Goal: Find specific page/section: Find specific page/section

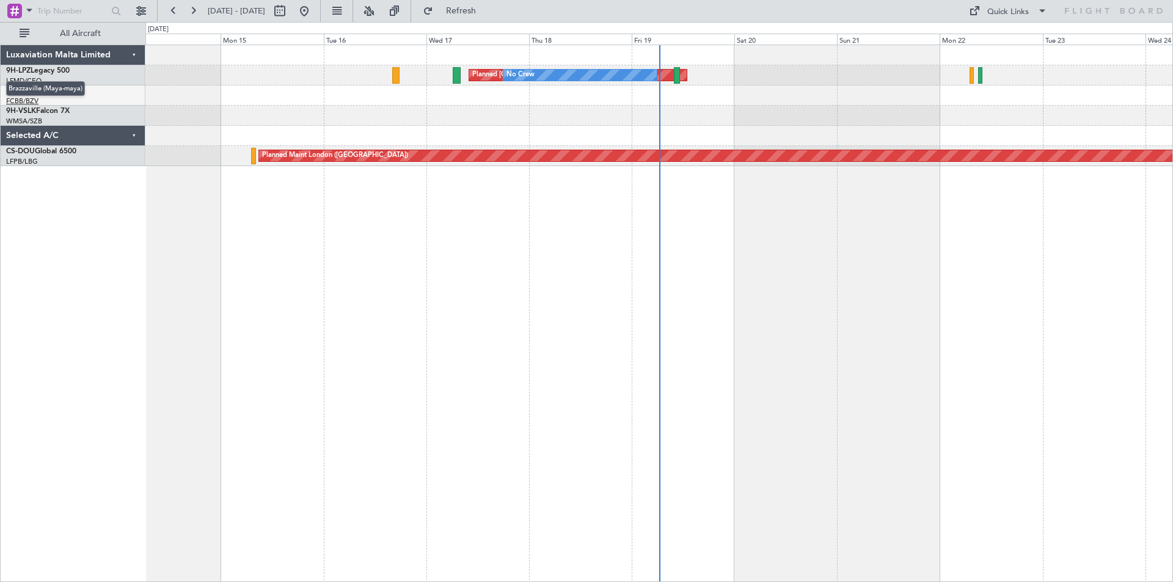
click at [29, 90] on span "Brazzaville (Maya-maya)" at bounding box center [45, 88] width 79 height 15
click at [139, 15] on button at bounding box center [141, 11] width 20 height 20
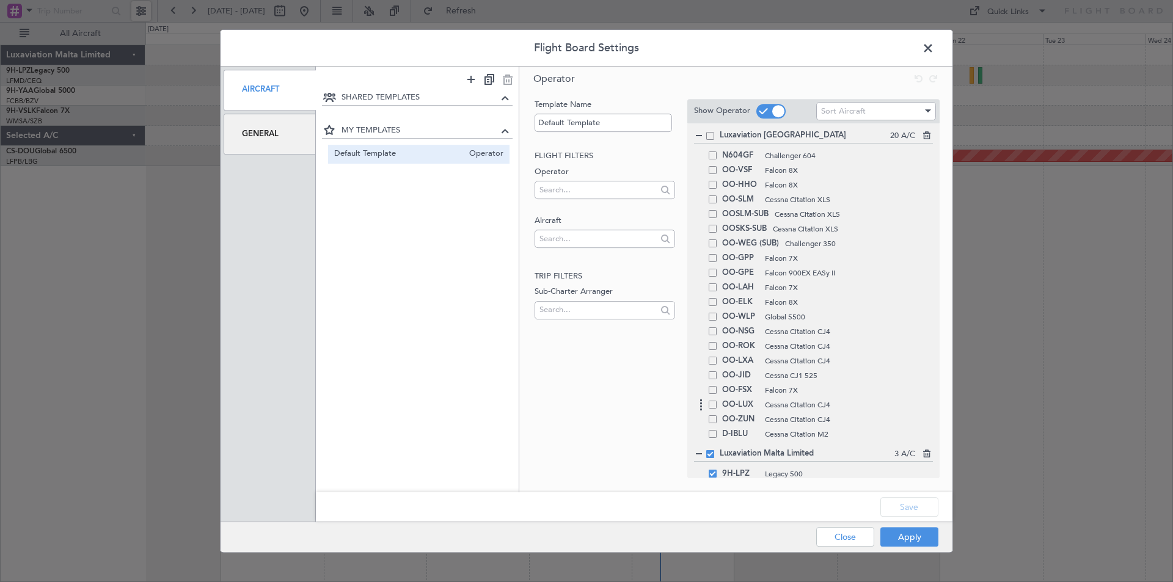
scroll to position [183, 0]
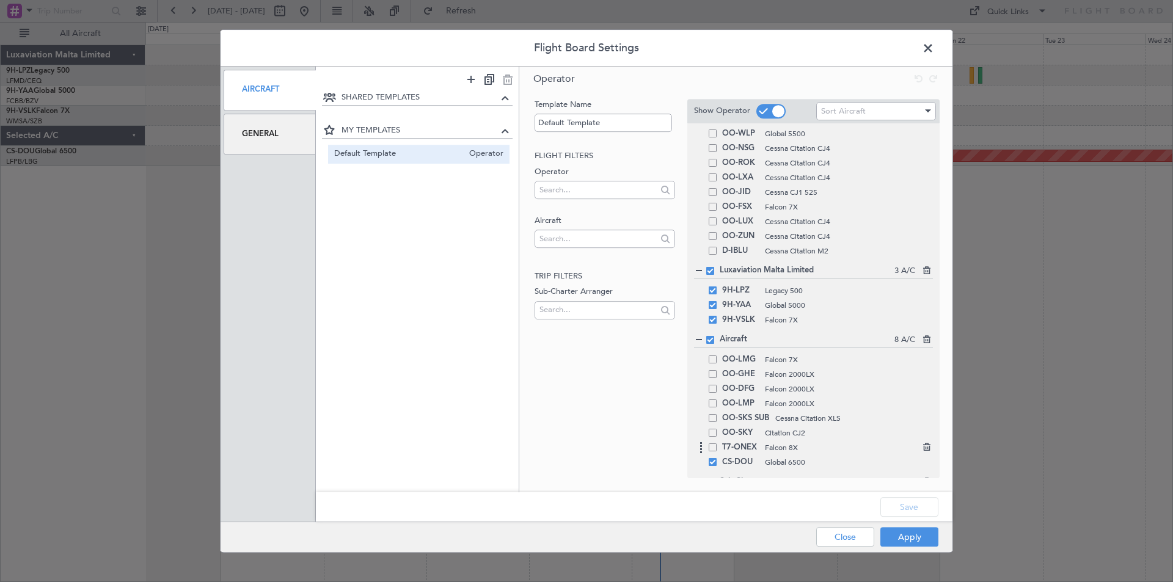
click at [716, 454] on div "T7-ONEX Falcon 8X" at bounding box center [813, 447] width 239 height 15
click at [713, 452] on div "T7-ONEX Falcon 8X" at bounding box center [813, 447] width 239 height 15
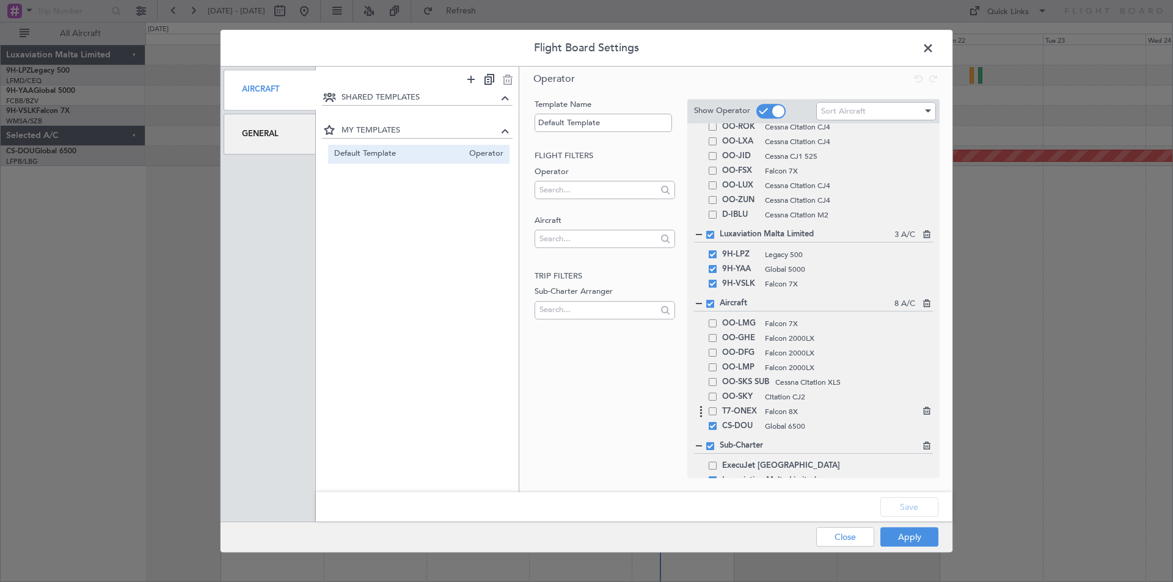
scroll to position [235, 0]
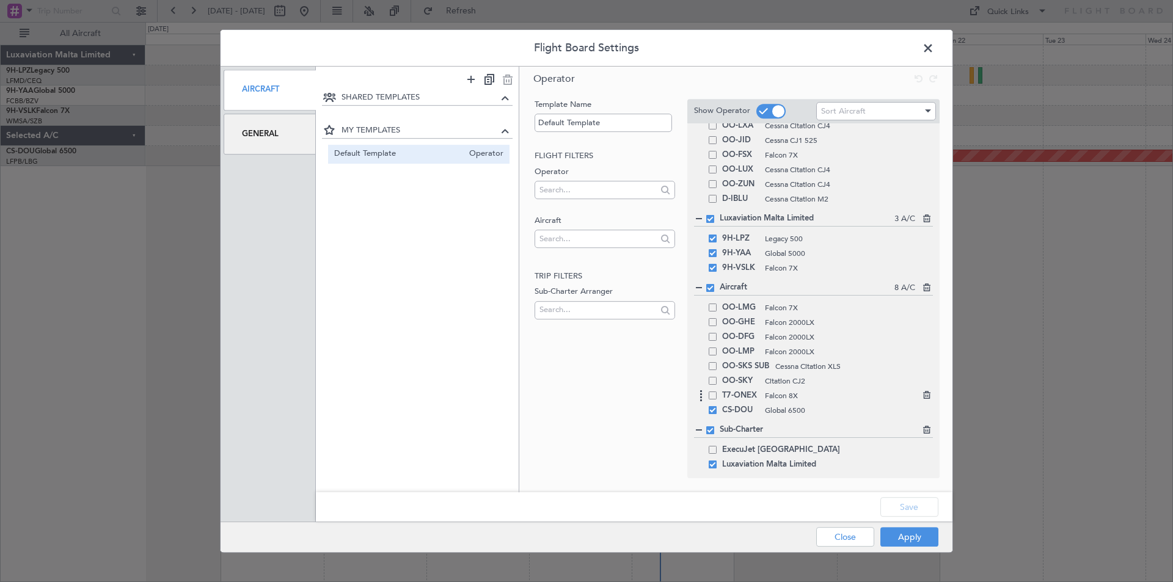
click at [765, 395] on span "Falcon 8X" at bounding box center [843, 395] width 156 height 11
click at [715, 398] on span at bounding box center [712, 395] width 8 height 8
click at [717, 391] on input "checkbox" at bounding box center [717, 391] width 0 height 0
click at [929, 534] on button "Apply" at bounding box center [909, 537] width 58 height 20
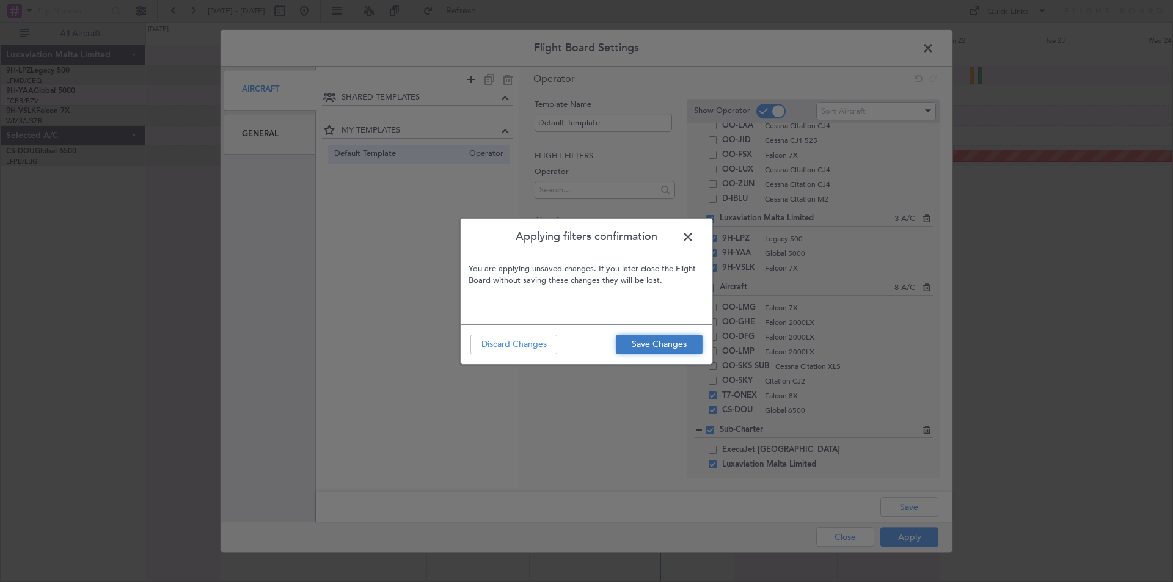
click at [650, 346] on button "Save Changes" at bounding box center [659, 345] width 87 height 20
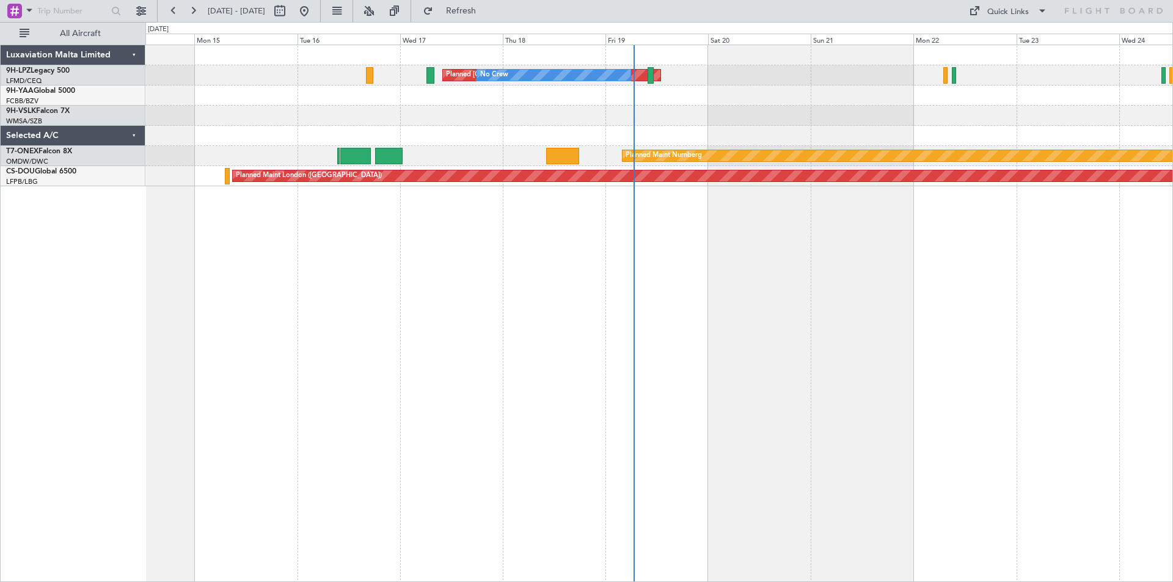
click at [501, 319] on div "Planned [GEOGRAPHIC_DATA] ([GEOGRAPHIC_DATA]) No Crew Planned Maint Cannes ([GE…" at bounding box center [658, 313] width 1027 height 537
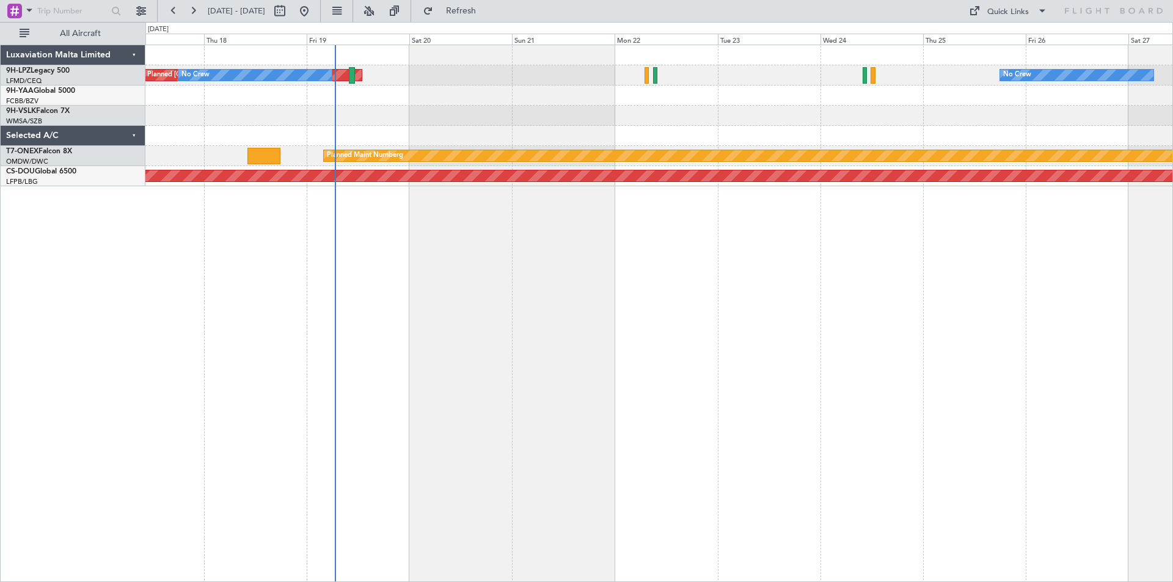
click at [654, 386] on div "Planned [GEOGRAPHIC_DATA] ([GEOGRAPHIC_DATA]) No Crew No Crew Planned Maint Nur…" at bounding box center [658, 313] width 1027 height 537
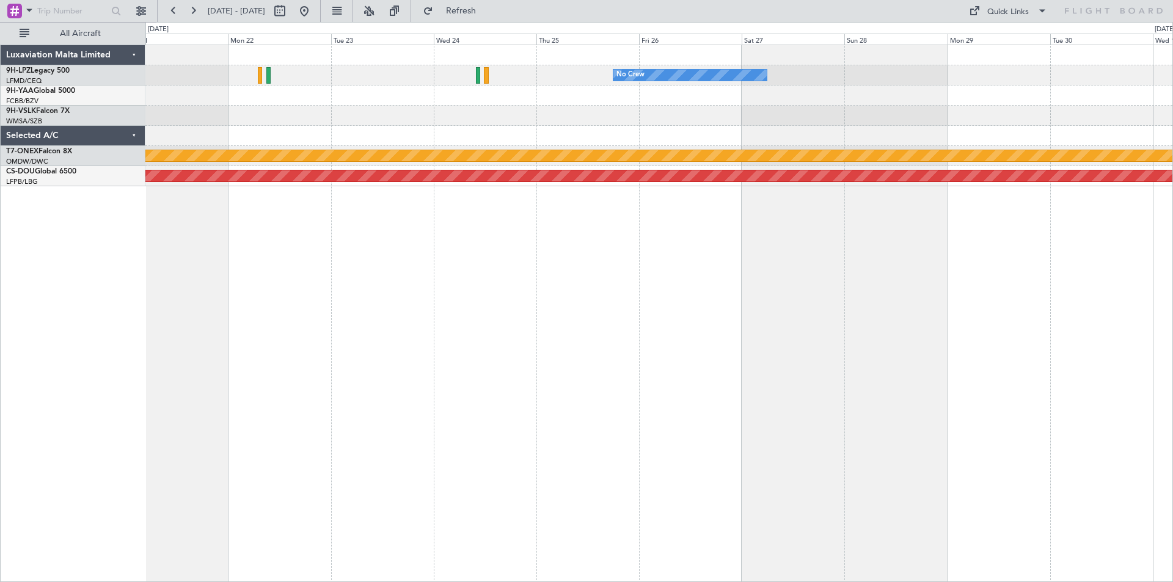
click at [605, 397] on div "No Crew [GEOGRAPHIC_DATA] ([GEOGRAPHIC_DATA]) No Crew Planned Maint Nurnberg Pl…" at bounding box center [658, 313] width 1027 height 537
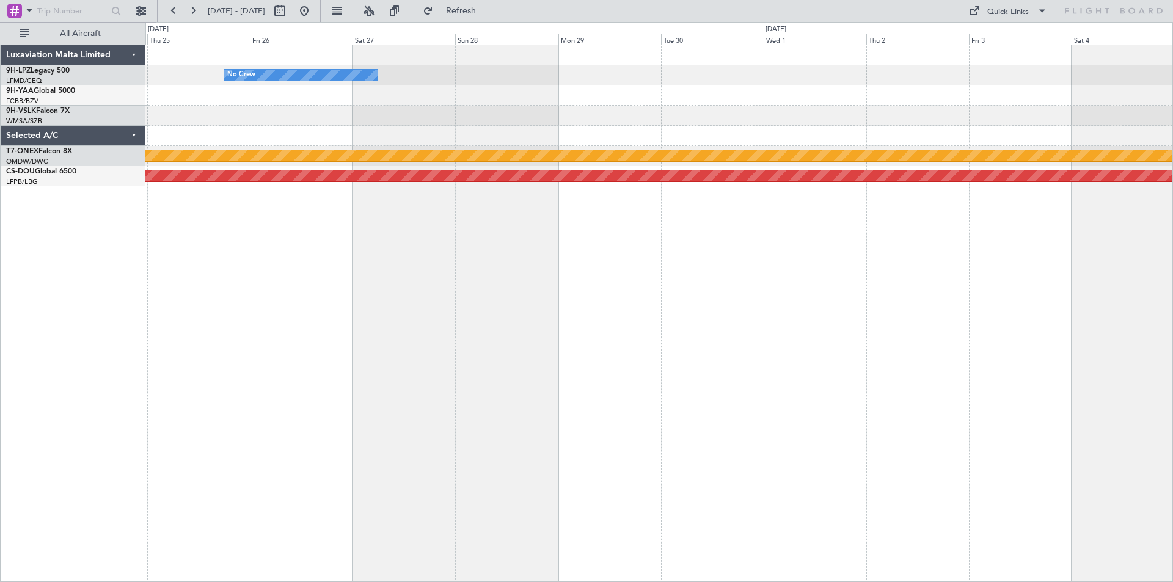
click at [706, 384] on div "No Crew Planned Maint Nurnberg Planned Maint [GEOGRAPHIC_DATA] ([GEOGRAPHIC_DAT…" at bounding box center [658, 313] width 1027 height 537
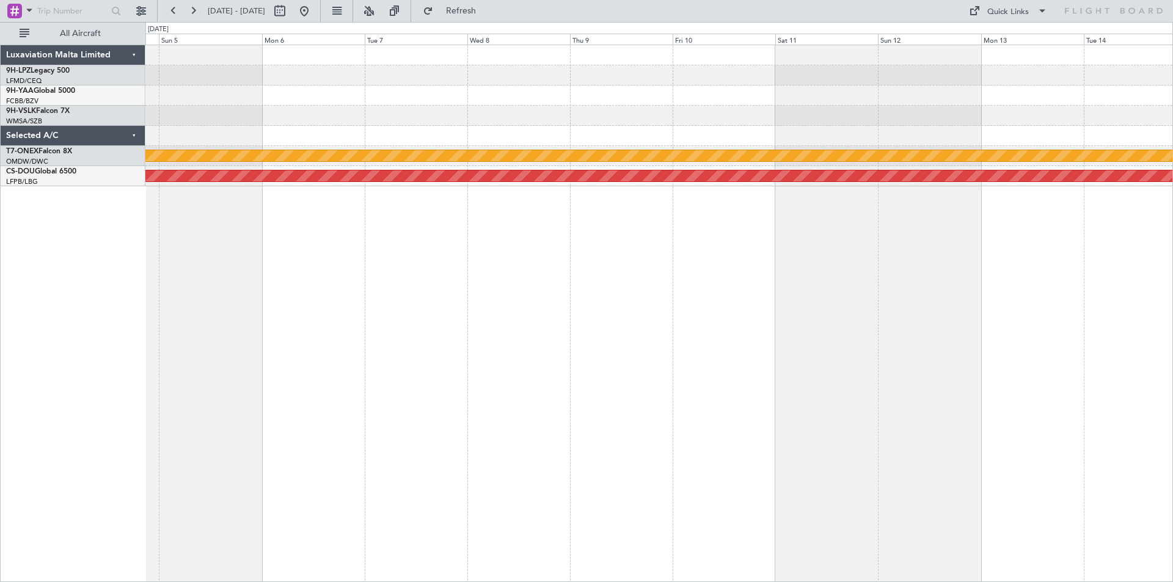
click at [160, 462] on div "Planned Maint Nurnberg Planned Maint [GEOGRAPHIC_DATA] ([GEOGRAPHIC_DATA])" at bounding box center [658, 313] width 1027 height 537
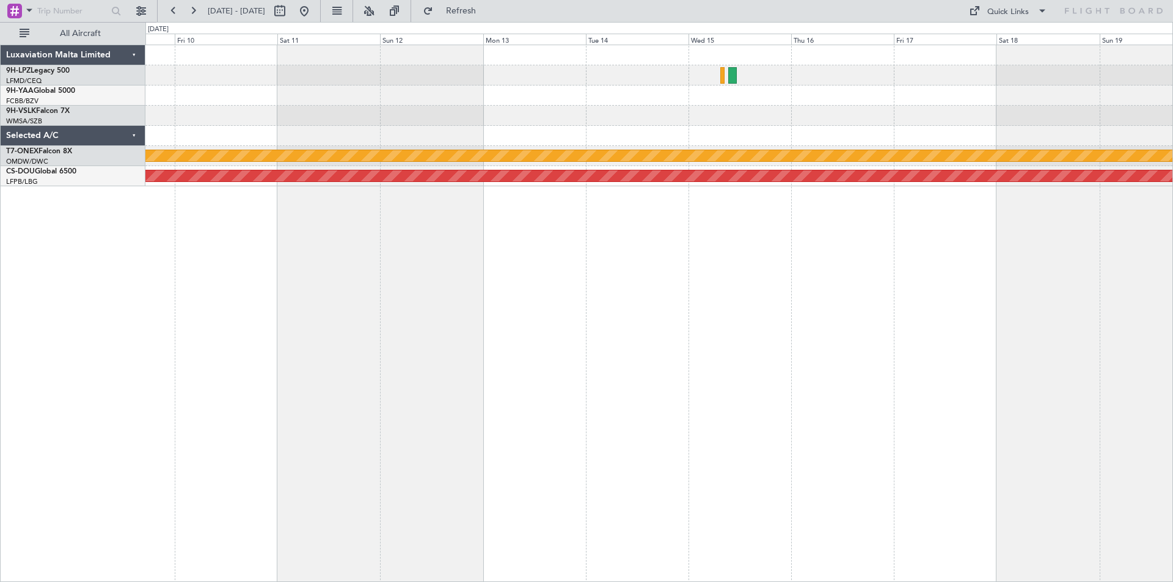
click at [308, 483] on div "Planned Maint Nurnberg Planned Maint [GEOGRAPHIC_DATA] ([GEOGRAPHIC_DATA])" at bounding box center [658, 313] width 1027 height 537
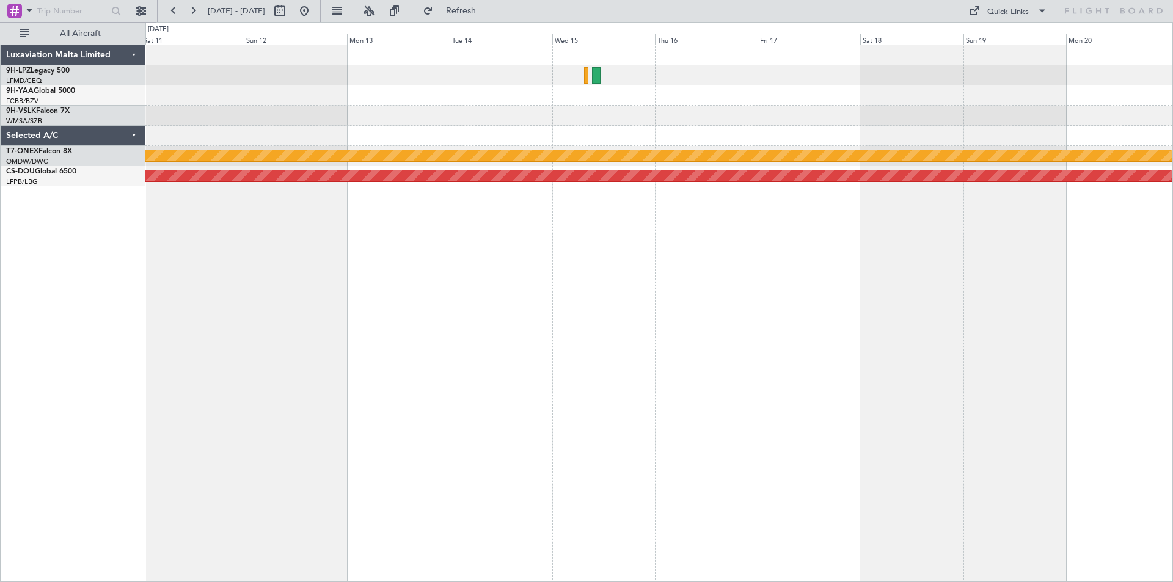
click at [526, 405] on div "Planned Maint Nurnberg Planned Maint [GEOGRAPHIC_DATA] ([GEOGRAPHIC_DATA])" at bounding box center [658, 313] width 1027 height 537
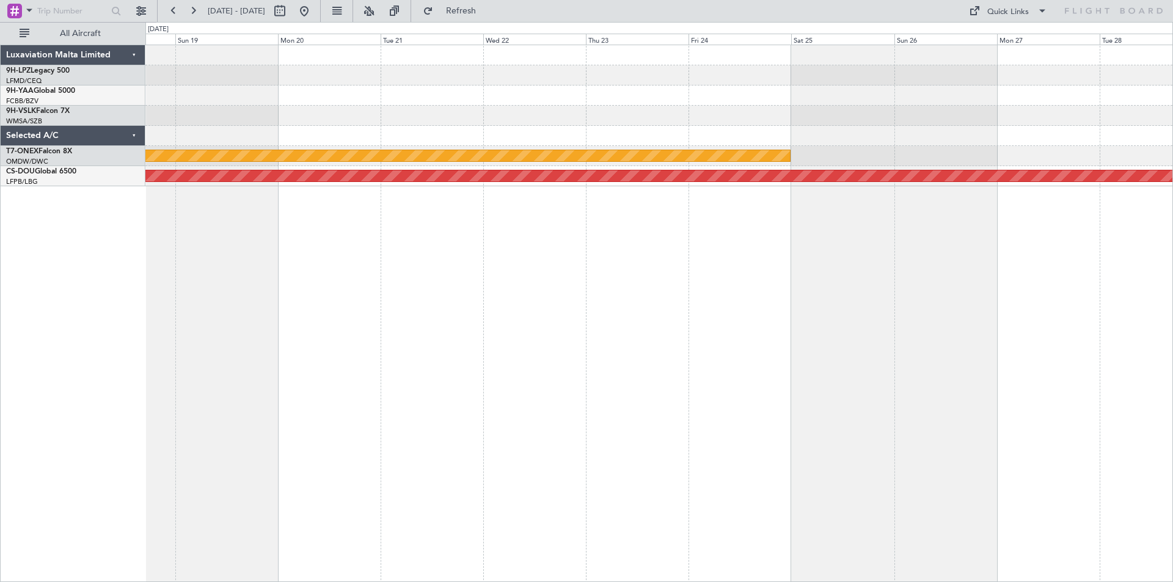
click at [630, 390] on div "Planned Maint Nurnberg Planned Maint [GEOGRAPHIC_DATA] ([GEOGRAPHIC_DATA])" at bounding box center [658, 313] width 1027 height 537
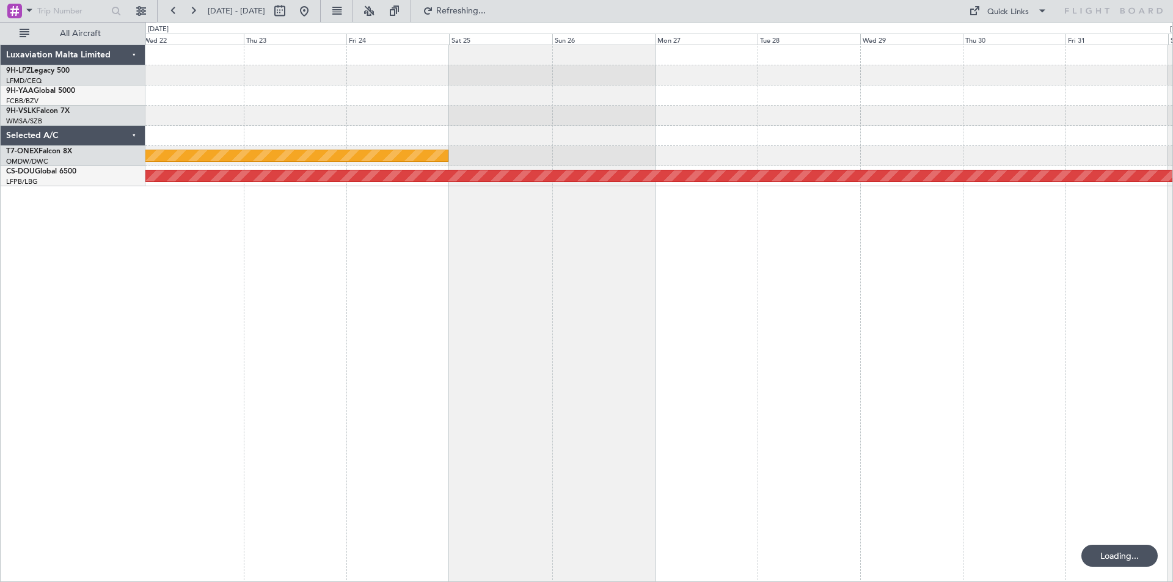
click at [517, 413] on div "Planned Maint Nurnberg Planned Maint [GEOGRAPHIC_DATA] ([GEOGRAPHIC_DATA])" at bounding box center [658, 313] width 1027 height 537
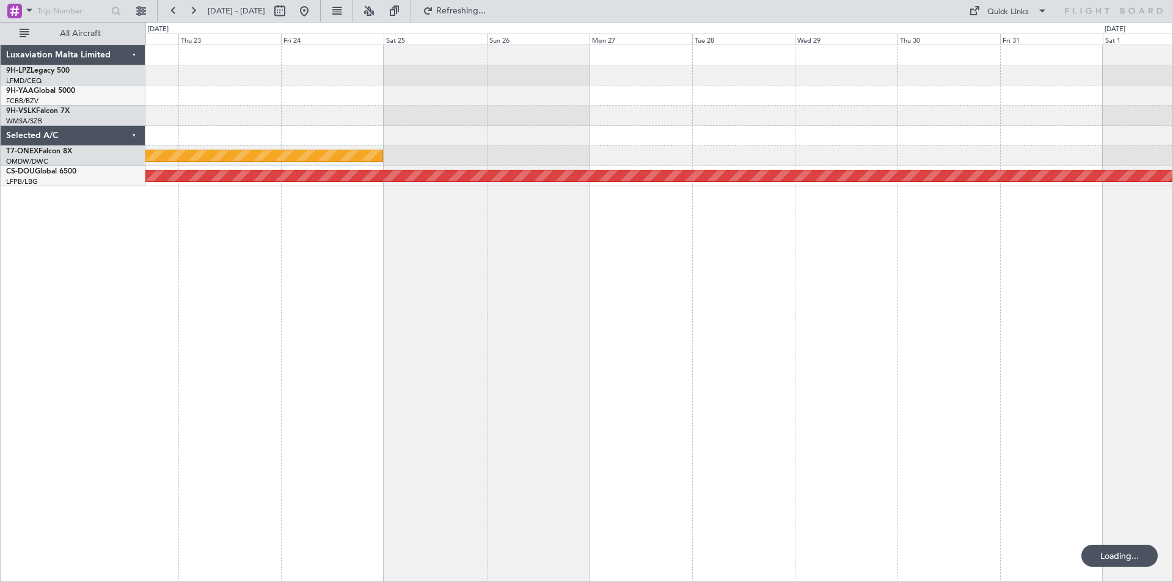
click at [571, 398] on div "Planned Maint Nurnberg Planned Maint [GEOGRAPHIC_DATA] ([GEOGRAPHIC_DATA])" at bounding box center [658, 313] width 1027 height 537
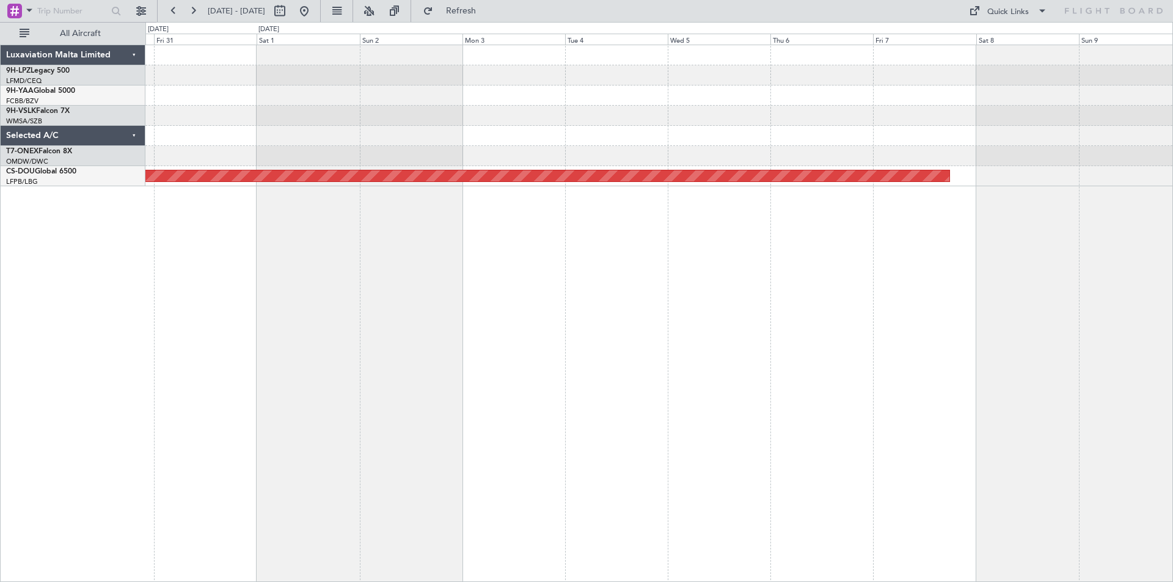
click at [540, 384] on div "Planned Maint London ([GEOGRAPHIC_DATA])" at bounding box center [658, 313] width 1027 height 537
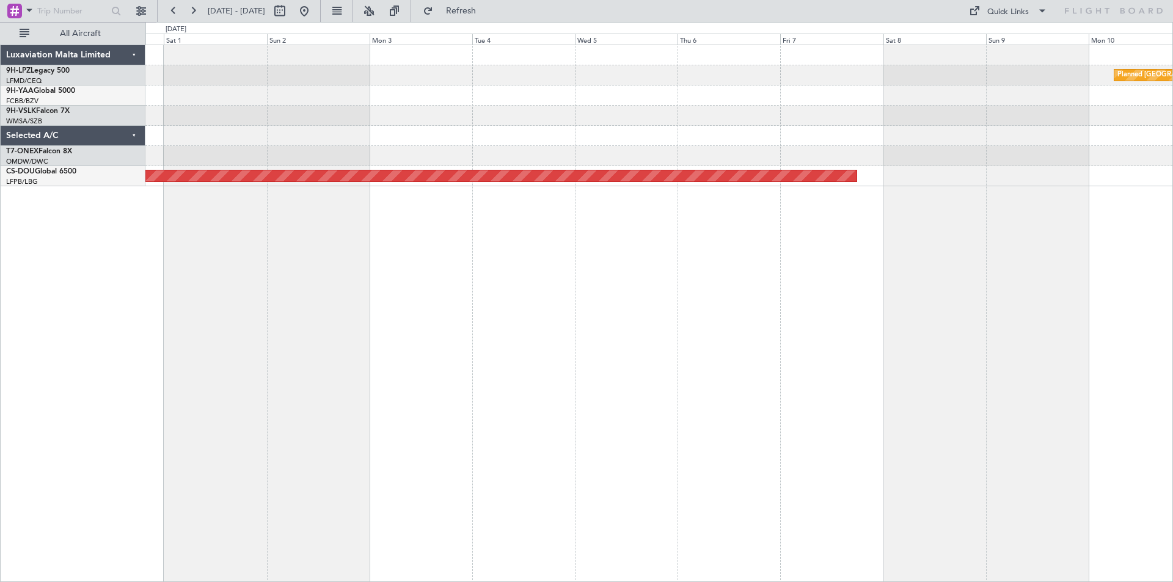
click at [1172, 293] on div "Planned [GEOGRAPHIC_DATA] ([GEOGRAPHIC_DATA]) Planned Maint [GEOGRAPHIC_DATA] (…" at bounding box center [586, 302] width 1173 height 560
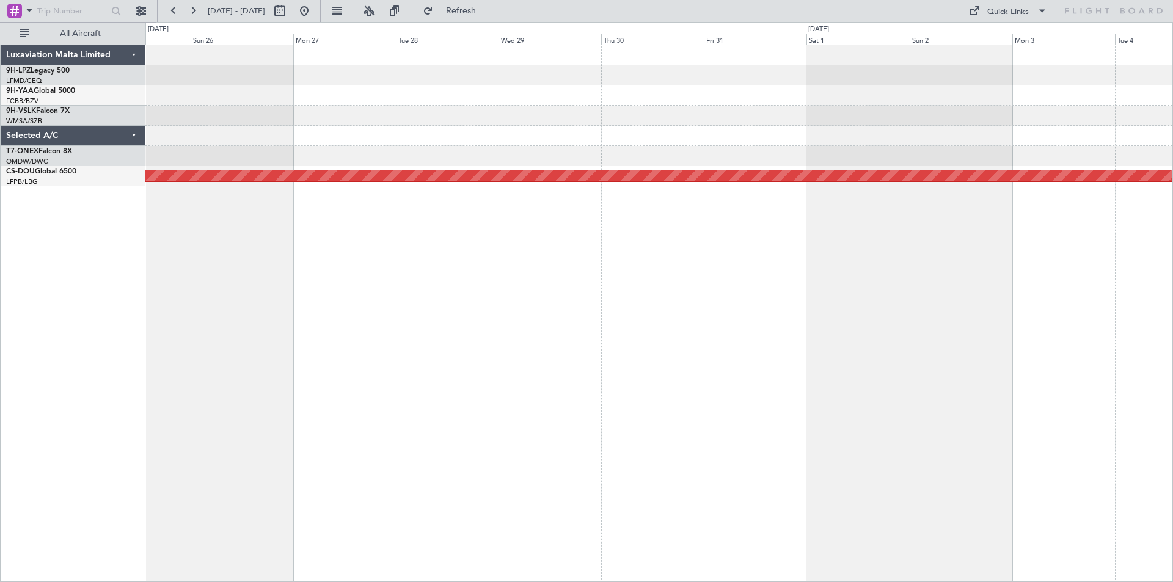
click at [1172, 326] on div "Planned Maint Nurnberg Planned Maint [GEOGRAPHIC_DATA] ([GEOGRAPHIC_DATA]) Luxa…" at bounding box center [586, 302] width 1173 height 560
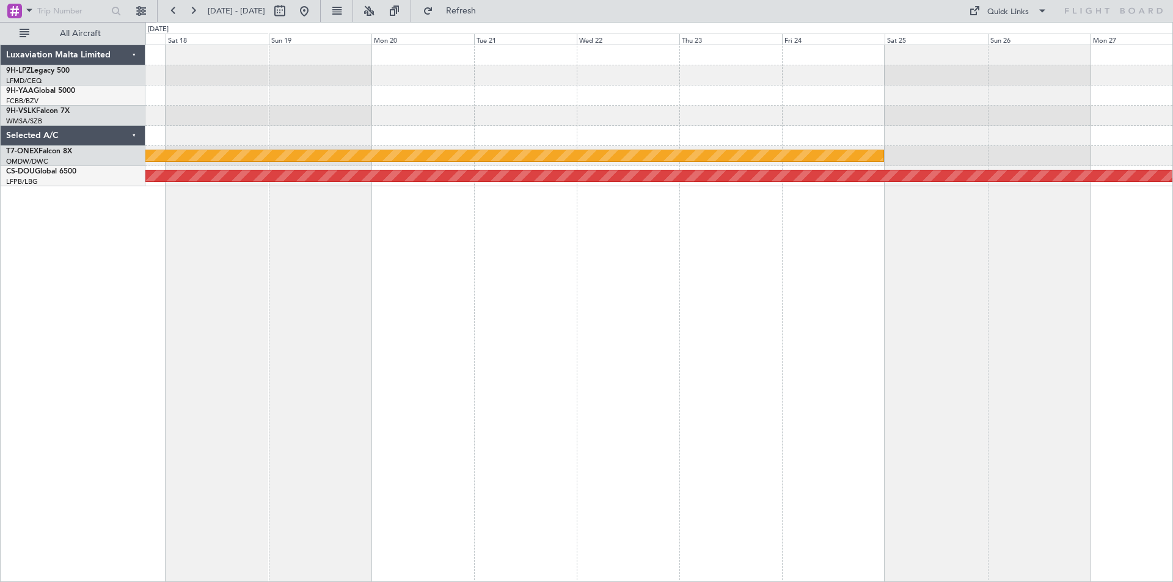
click at [1146, 308] on div "Planned Maint Nurnberg Planned Maint [GEOGRAPHIC_DATA] ([GEOGRAPHIC_DATA])" at bounding box center [658, 313] width 1027 height 537
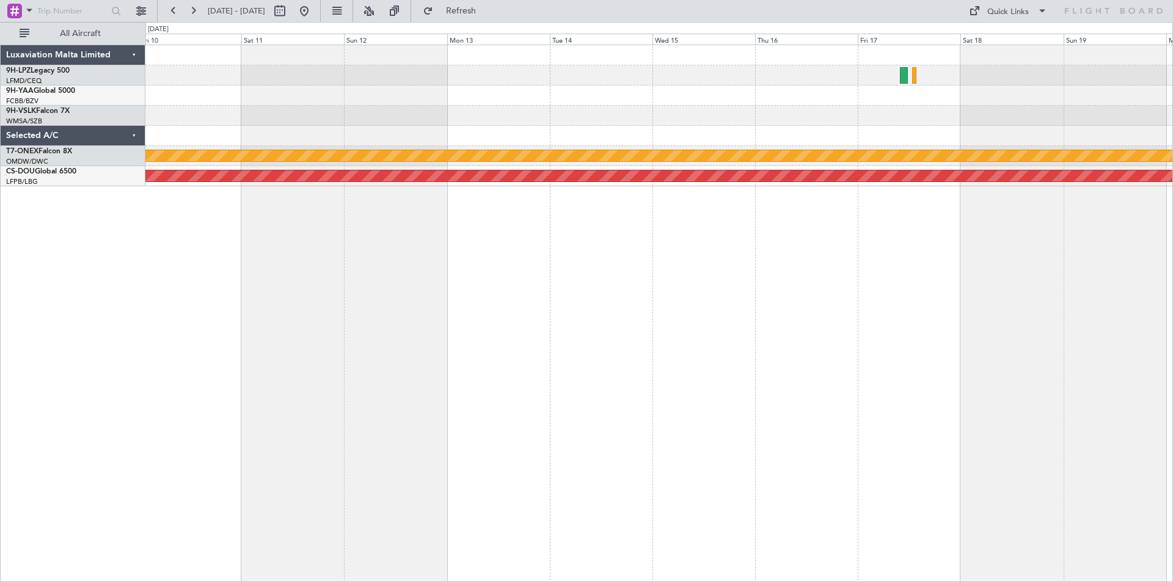
click at [1040, 329] on div "Planned Maint Nurnberg Planned Maint [GEOGRAPHIC_DATA] ([GEOGRAPHIC_DATA])" at bounding box center [658, 313] width 1027 height 537
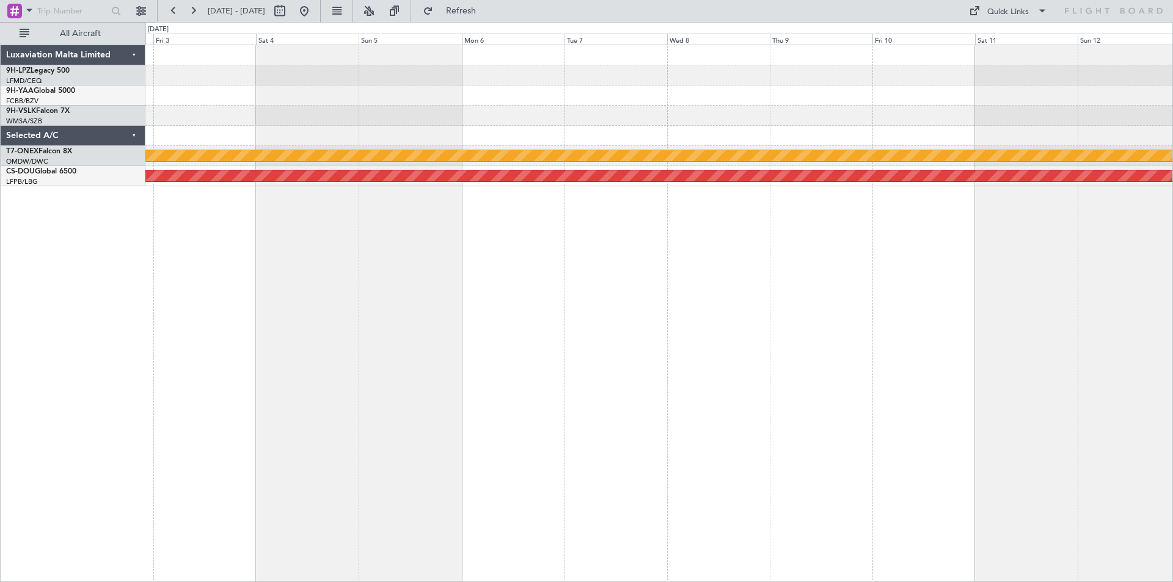
click at [1098, 293] on div "Planned Maint Nurnberg Planned Maint [GEOGRAPHIC_DATA] ([GEOGRAPHIC_DATA])" at bounding box center [658, 313] width 1027 height 537
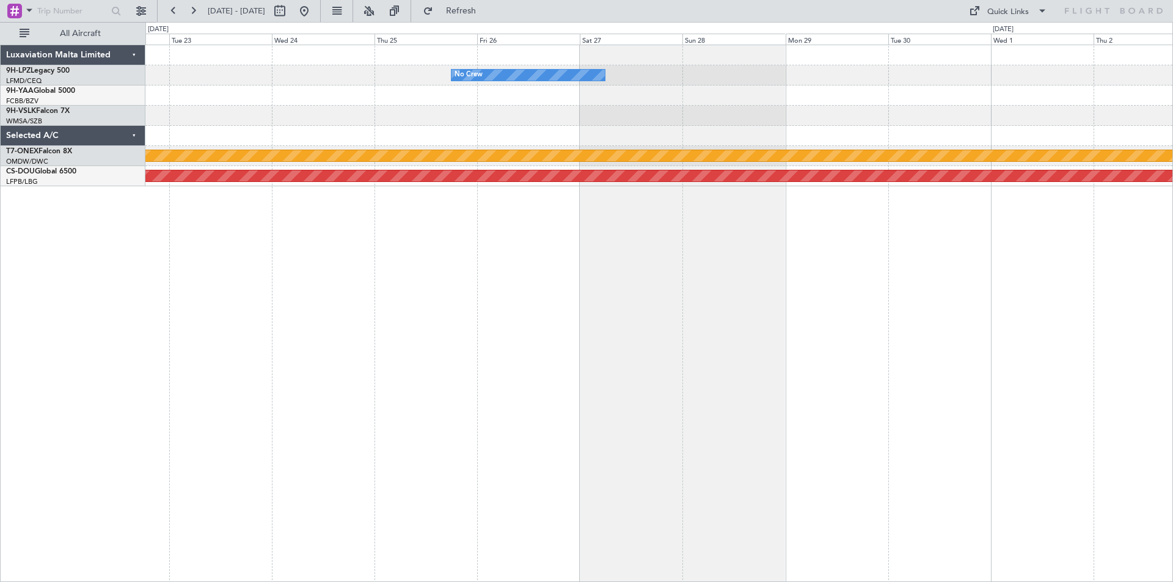
click at [851, 283] on div "No Crew Planned Maint Nurnberg Planned Maint [GEOGRAPHIC_DATA] ([GEOGRAPHIC_DAT…" at bounding box center [658, 313] width 1027 height 537
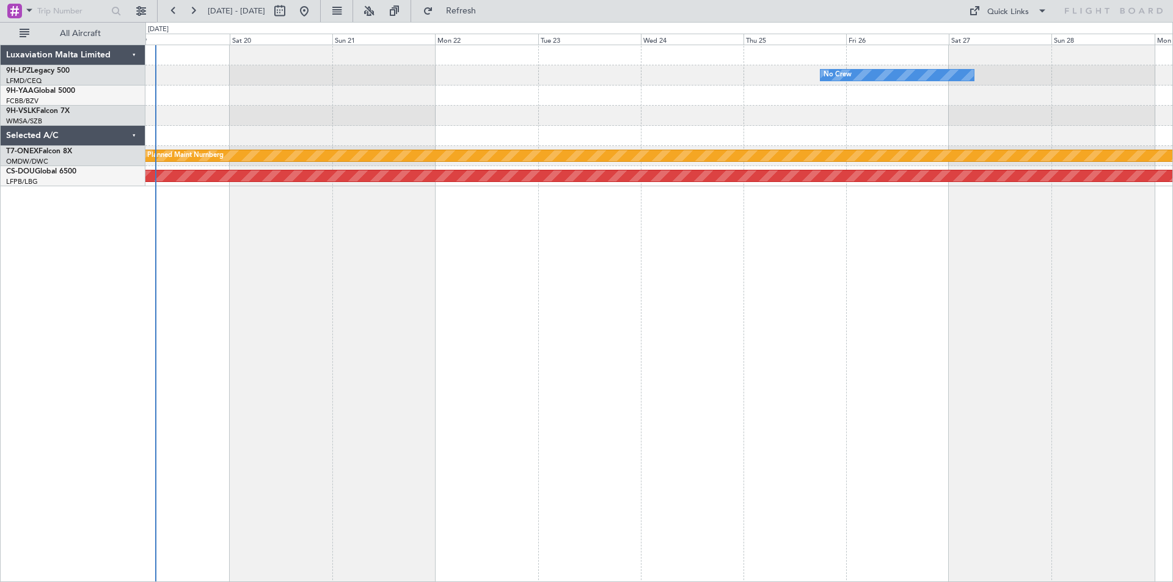
click at [680, 328] on div "No Crew Planned Maint Nurnberg Planned Maint [GEOGRAPHIC_DATA] ([GEOGRAPHIC_DAT…" at bounding box center [658, 313] width 1027 height 537
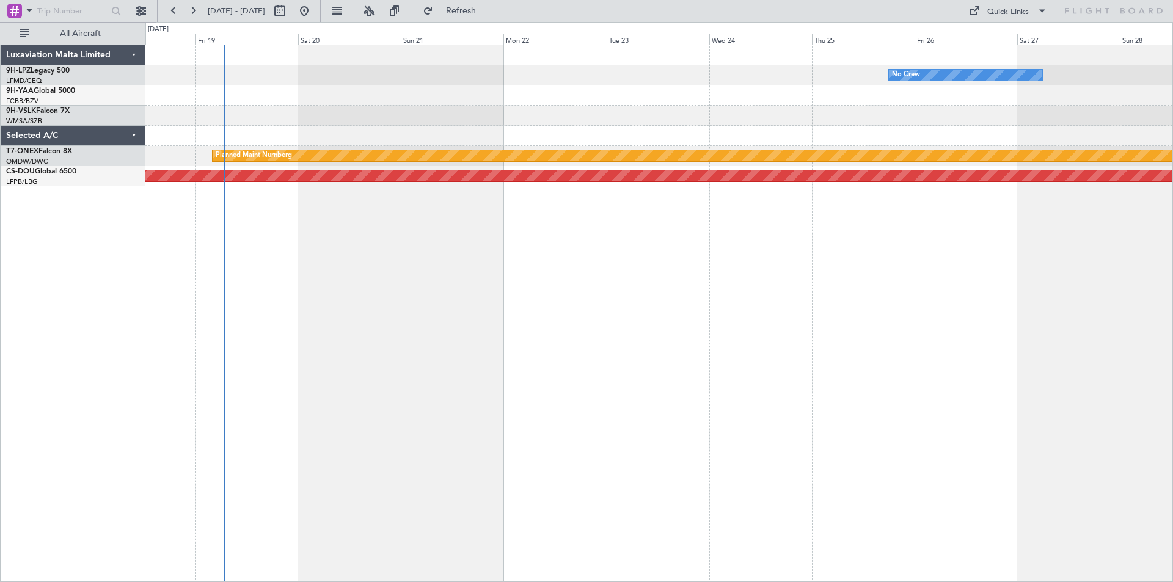
click at [989, 304] on div "No Crew Planned Maint Nurnberg Planned Maint [GEOGRAPHIC_DATA] ([GEOGRAPHIC_DAT…" at bounding box center [658, 313] width 1027 height 537
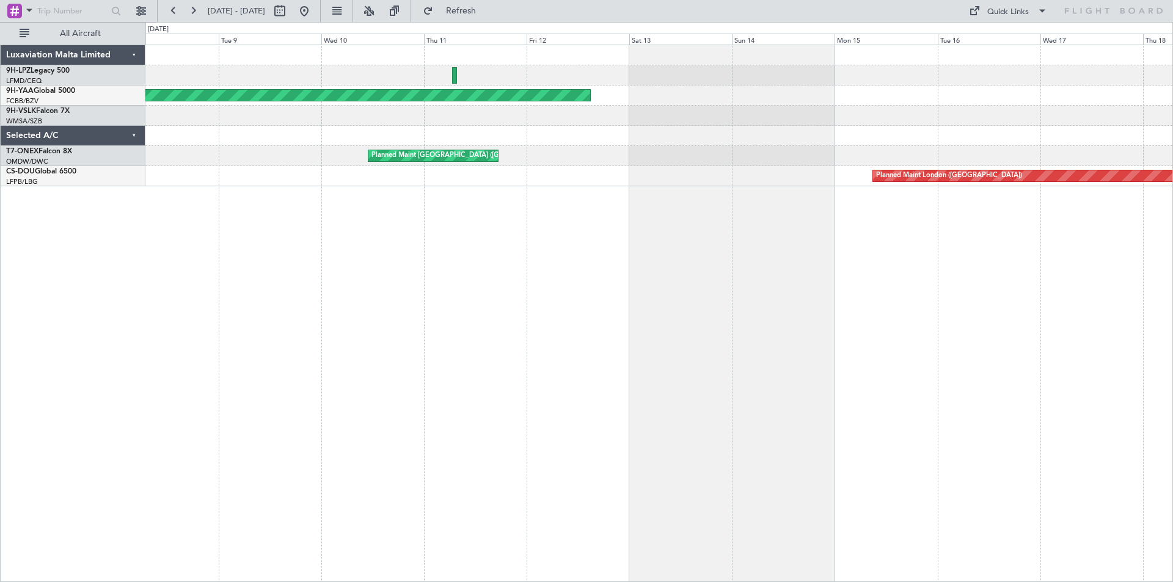
click at [730, 345] on div "AOG Maint Brazzaville (Maya-maya) Planned Maint [GEOGRAPHIC_DATA] ([GEOGRAPHIC_…" at bounding box center [658, 313] width 1027 height 537
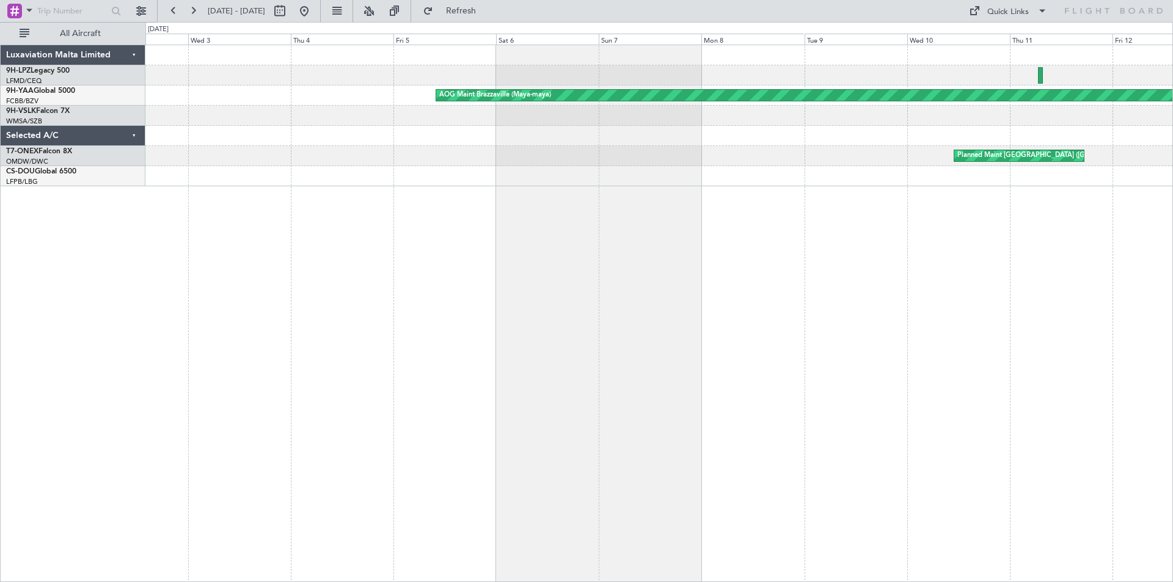
click at [890, 373] on div "AOG Maint Brazzaville (Maya-maya) Planned Maint [GEOGRAPHIC_DATA] ([GEOGRAPHIC_…" at bounding box center [658, 313] width 1027 height 537
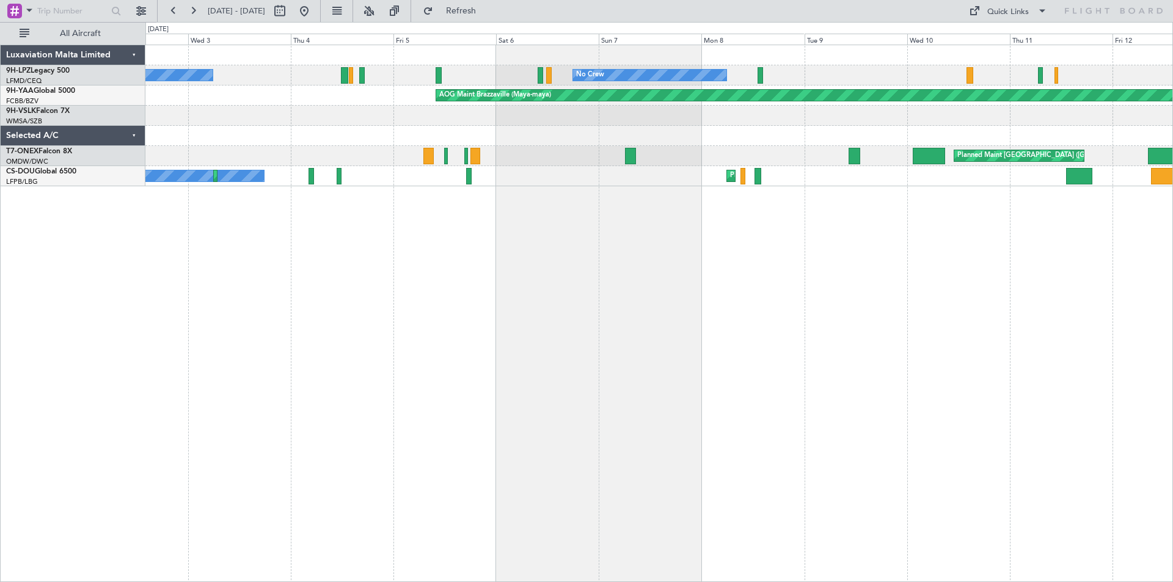
click at [297, 264] on div "No Crew No Crew [GEOGRAPHIC_DATA] ([GEOGRAPHIC_DATA]) Planned Maint Cannes ([GE…" at bounding box center [658, 313] width 1027 height 537
